Goal: Transaction & Acquisition: Purchase product/service

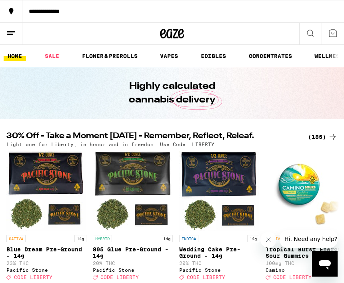
click at [317, 34] on button at bounding box center [311, 34] width 22 height 22
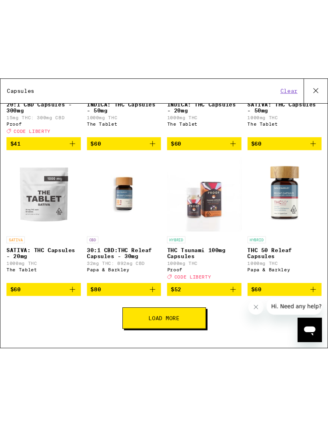
scroll to position [193, 0]
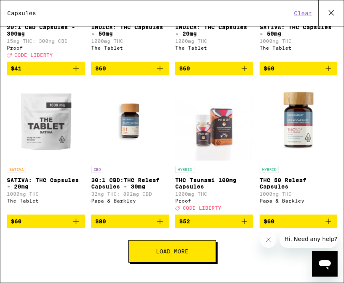
type input "Capsules"
click at [299, 280] on div "18 results for "Capsules " Categories ( 1 ) Wellness, drops, capsules Edibles (…" at bounding box center [172, 154] width 344 height 257
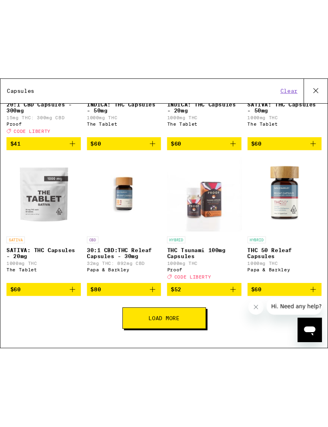
scroll to position [48, 0]
